Goal: Task Accomplishment & Management: Manage account settings

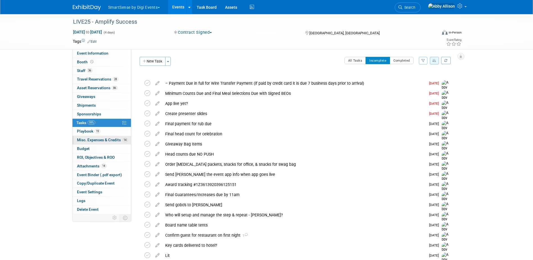
click at [84, 139] on span "Misc. Expenses & Credits 14" at bounding box center [102, 139] width 51 height 4
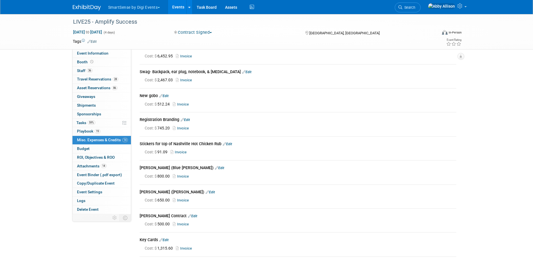
scroll to position [56, 0]
click at [188, 117] on link "Edit" at bounding box center [185, 119] width 9 height 4
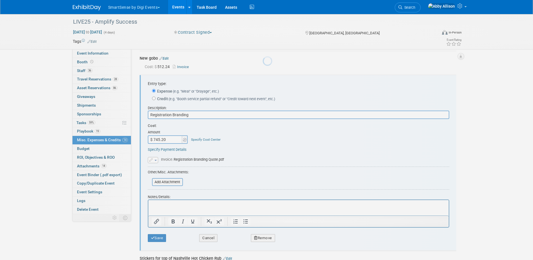
scroll to position [103, 0]
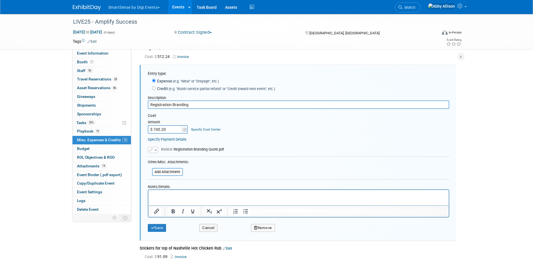
click at [169, 128] on input "$ 745.20" at bounding box center [165, 129] width 35 height 8
type input "$ 799.20"
click at [158, 149] on button "button" at bounding box center [153, 150] width 10 height 6
click at [174, 158] on link "Replace with a new file" at bounding box center [176, 158] width 56 height 8
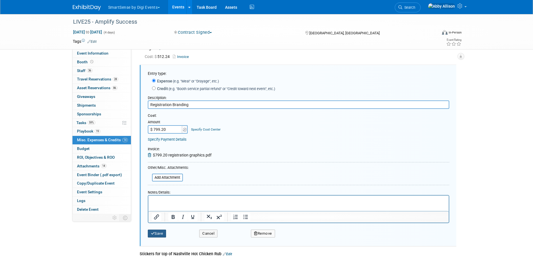
click at [162, 232] on button "Save" at bounding box center [157, 233] width 19 height 8
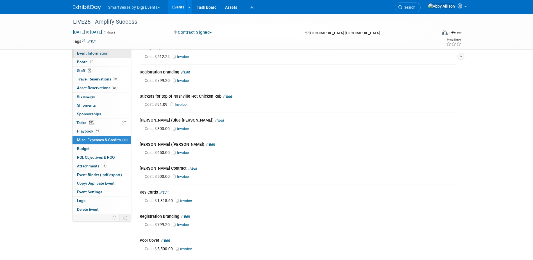
click at [91, 54] on span "Event Information" at bounding box center [92, 53] width 31 height 4
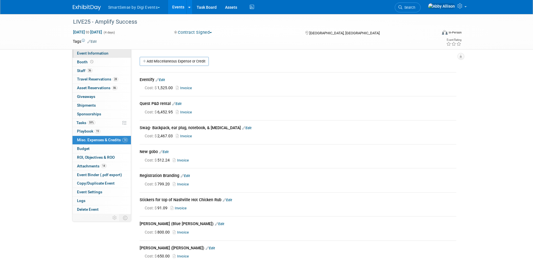
select select "All"
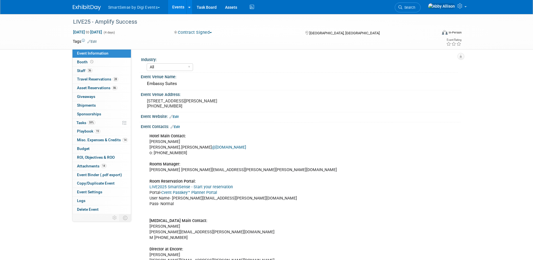
click at [196, 192] on link "Cvent Passkey™ Planner Portal" at bounding box center [189, 192] width 56 height 5
click at [188, 192] on link "Cvent Passkey™ Planner Portal" at bounding box center [189, 192] width 56 height 5
click at [79, 129] on span "Playbook 19" at bounding box center [88, 131] width 23 height 4
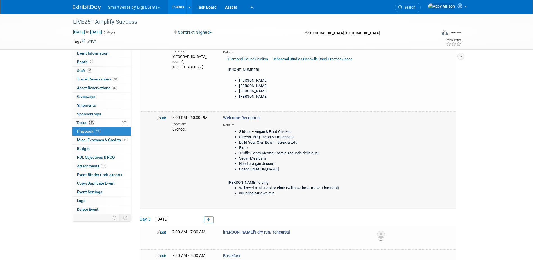
scroll to position [84, 0]
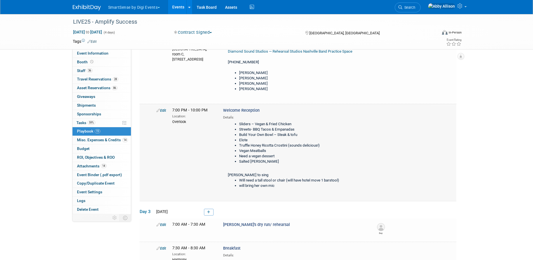
click at [239, 122] on li "Sliders – Vegan & Fried Chicken" at bounding box center [302, 123] width 126 height 5
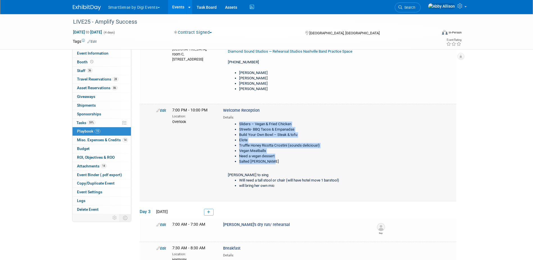
drag, startPoint x: 269, startPoint y: 160, endPoint x: 234, endPoint y: 124, distance: 50.6
click at [234, 124] on ul "Sliders – Vegan & Fried Chicken Streets- BBQ Tacos & Empanadas Build Your Own B…" at bounding box center [296, 142] width 137 height 43
copy ul "Sliders – Vegan & Fried Chicken Streets- BBQ Tacos & Empanadas Build Your Own B…"
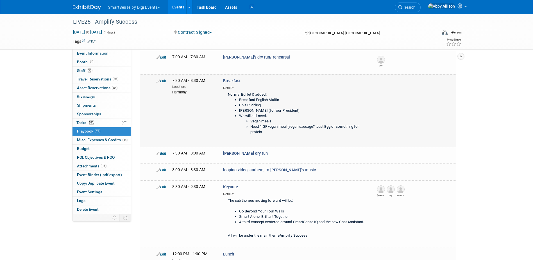
scroll to position [253, 0]
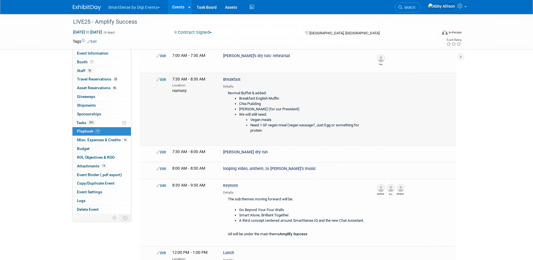
click at [244, 105] on li "Chia Pudding" at bounding box center [302, 103] width 126 height 5
drag, startPoint x: 229, startPoint y: 93, endPoint x: 278, endPoint y: 128, distance: 59.7
click at [278, 128] on div "Normal Buffet & added: Breakfast English Muffin Chia Pudding Almond milk (for o…" at bounding box center [295, 113] width 144 height 49
copy div "ormal Buffet & added: Breakfast English Muffin Chia Pudding Almond milk (for ou…"
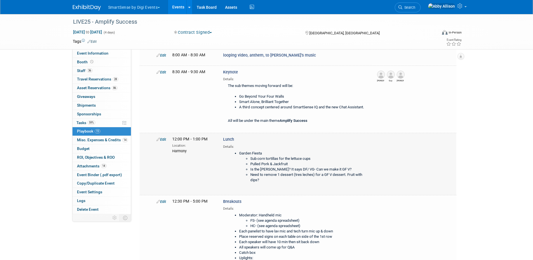
scroll to position [365, 0]
